Goal: Find specific page/section: Find specific page/section

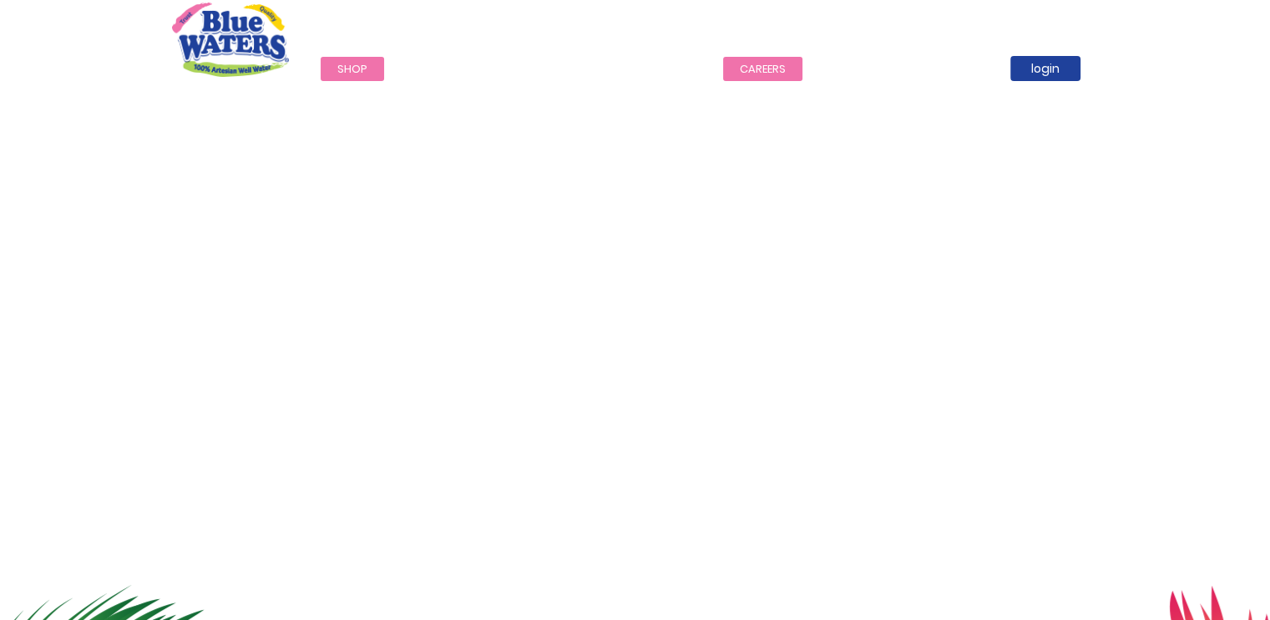
click at [766, 67] on link "careers" at bounding box center [762, 69] width 79 height 24
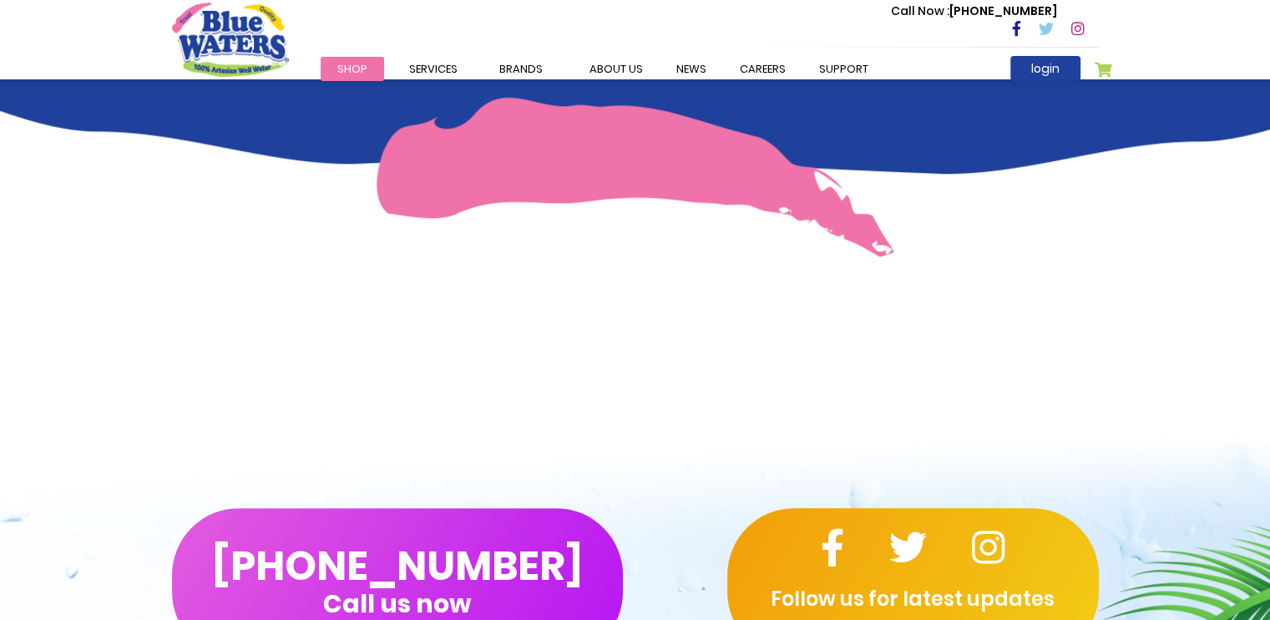
scroll to position [1201, 0]
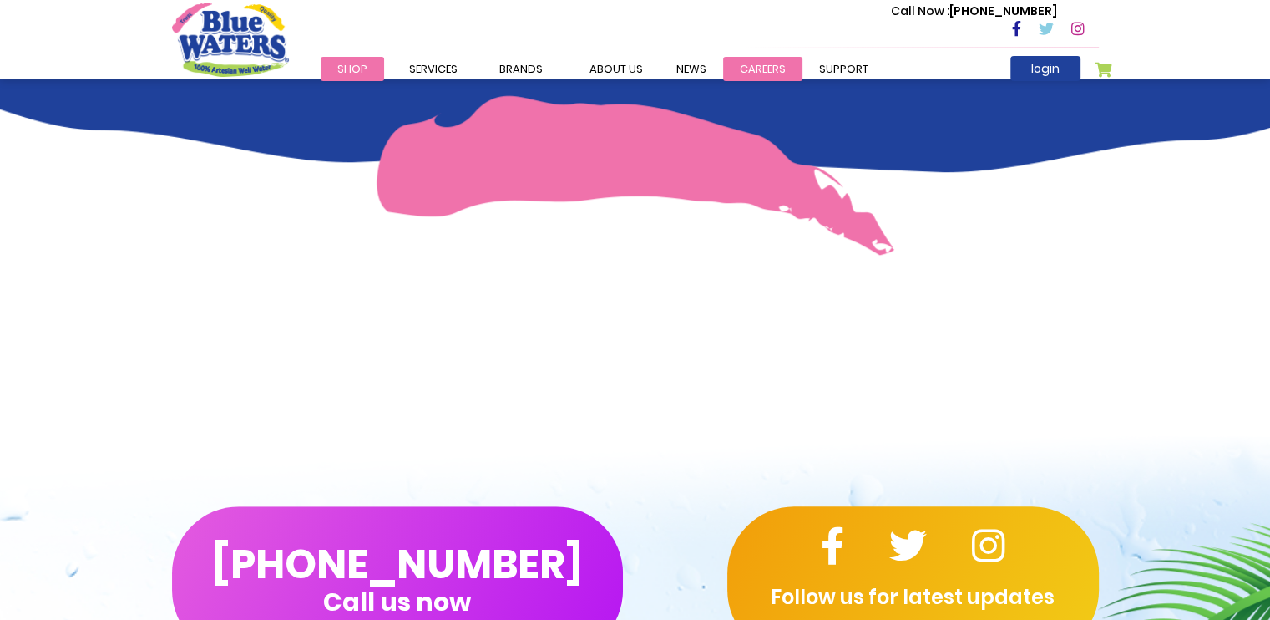
click at [747, 68] on link "careers" at bounding box center [762, 69] width 79 height 24
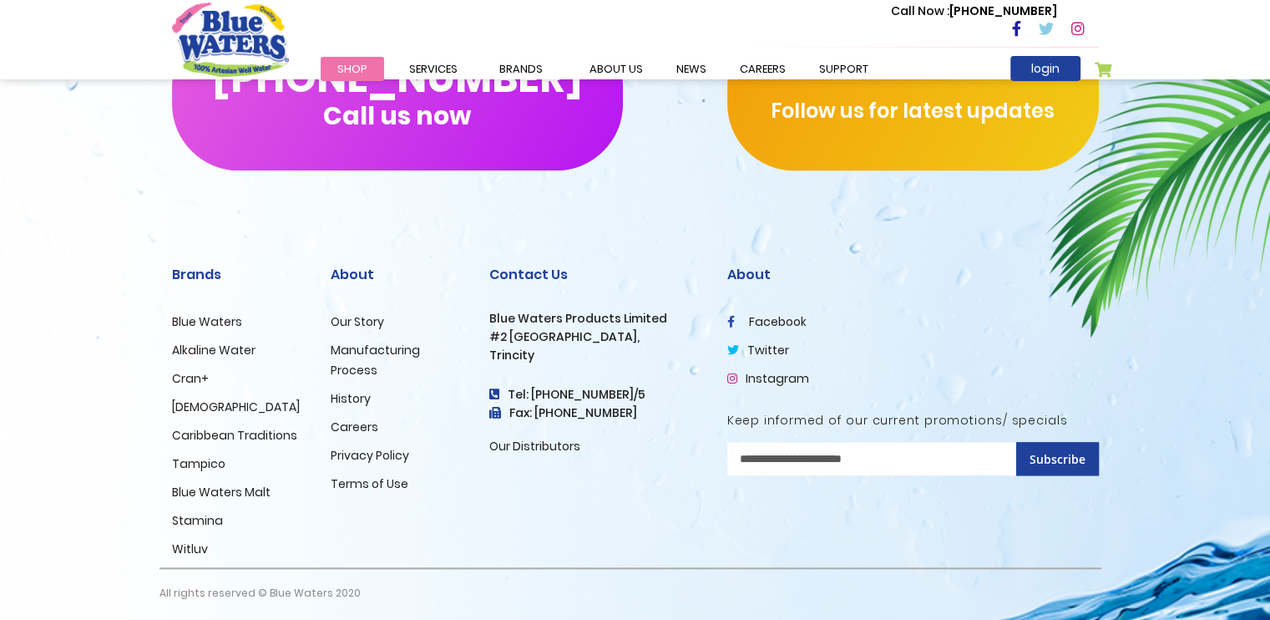
scroll to position [1693, 0]
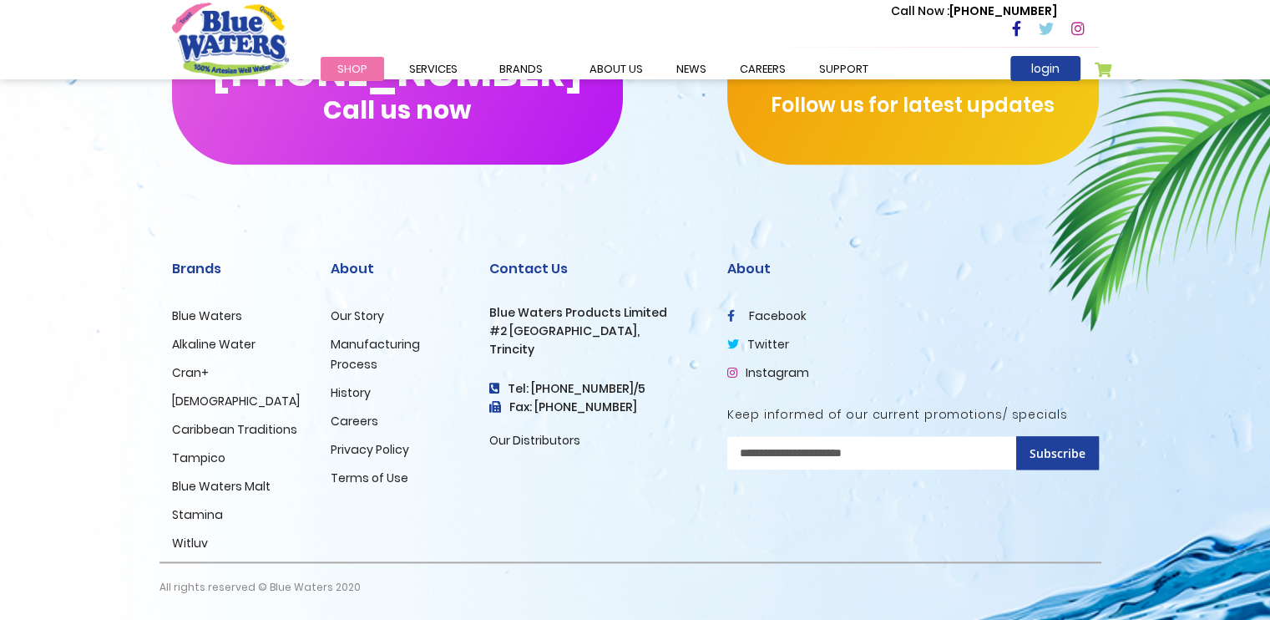
click at [357, 429] on link "Careers" at bounding box center [355, 421] width 48 height 17
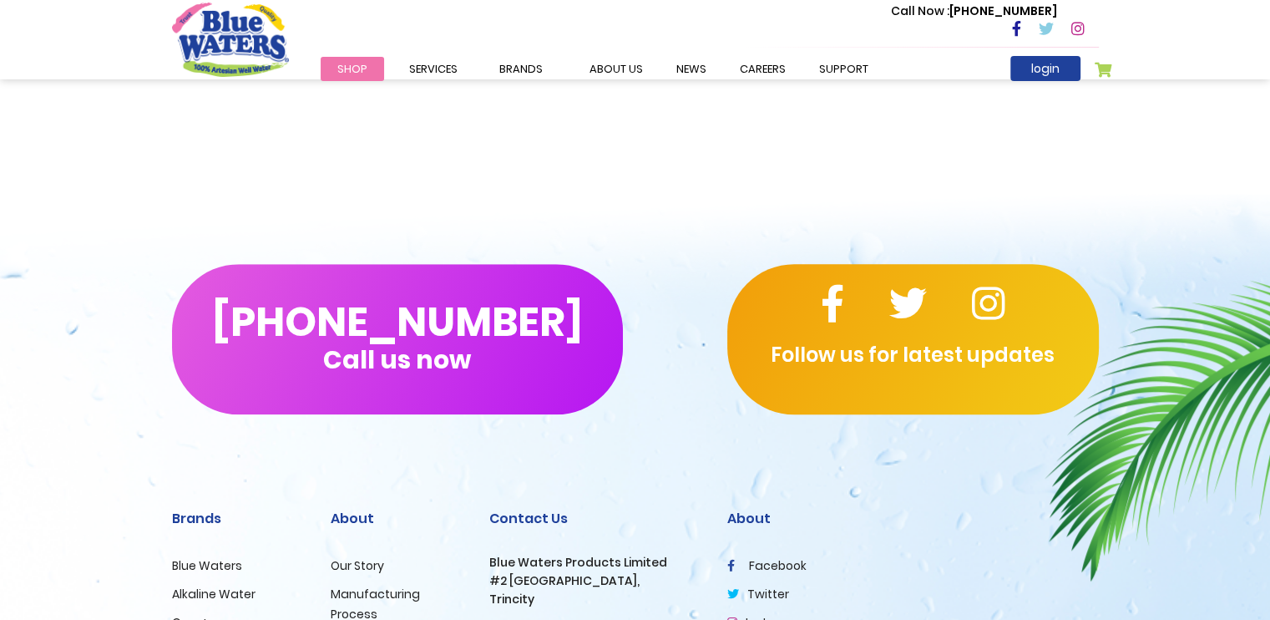
scroll to position [1443, 0]
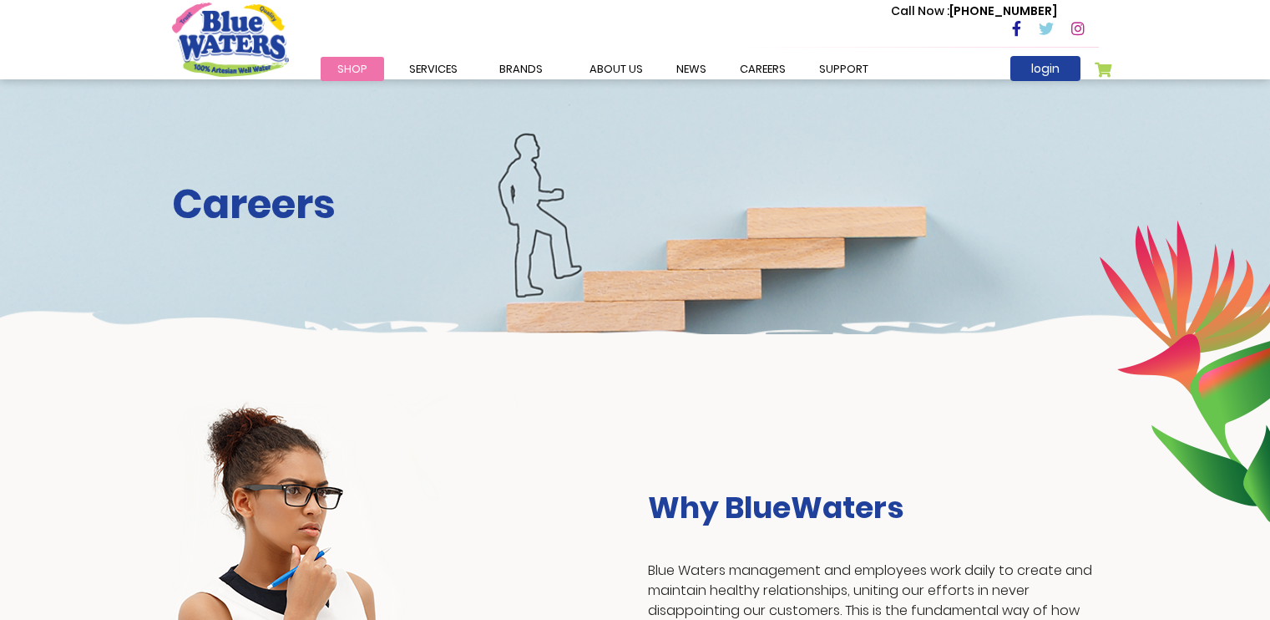
scroll to position [1443, 0]
